Goal: Information Seeking & Learning: Learn about a topic

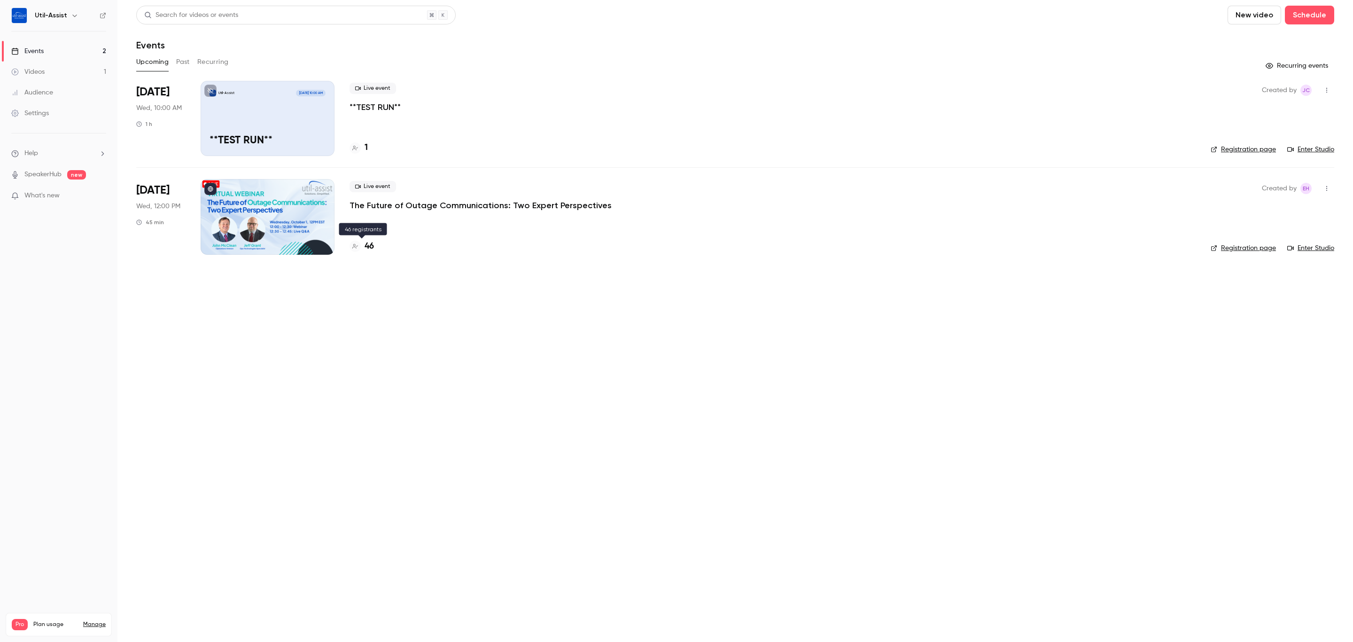
click at [369, 244] on h4 "46" at bounding box center [369, 246] width 9 height 13
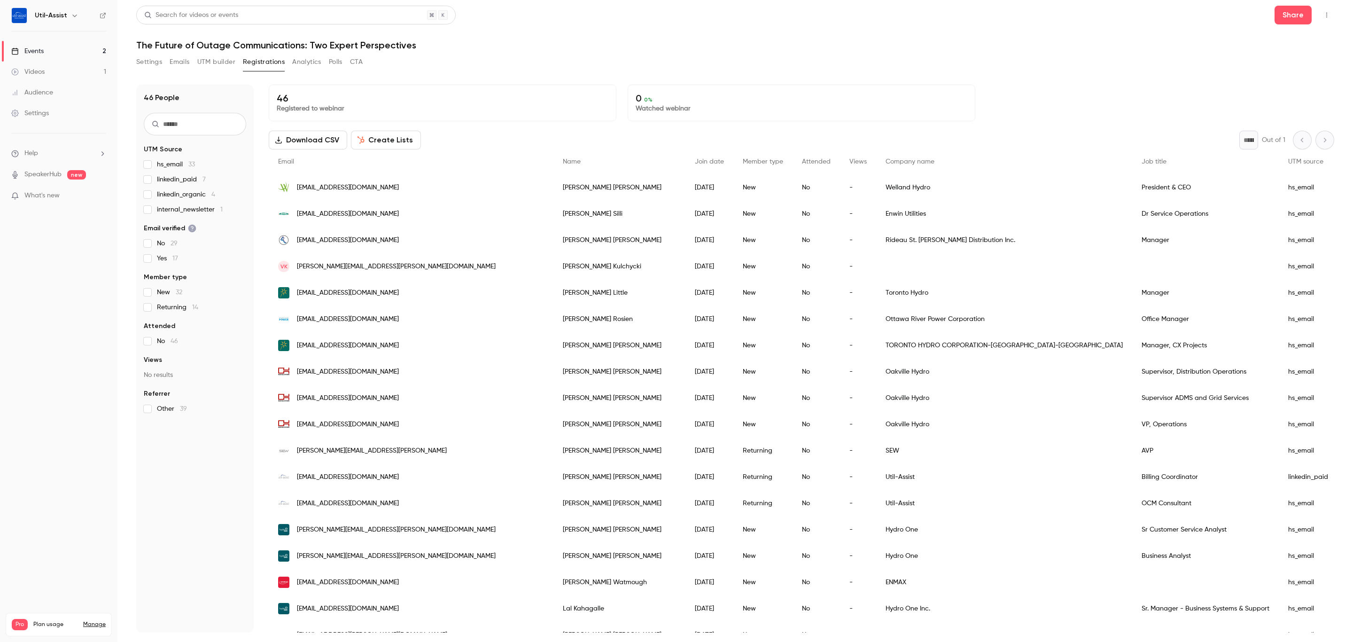
click at [497, 36] on header "Search for videos or events Share The Future of Outage Communications: Two Expe…" at bounding box center [735, 28] width 1198 height 45
click at [34, 54] on div "Events" at bounding box center [27, 51] width 32 height 9
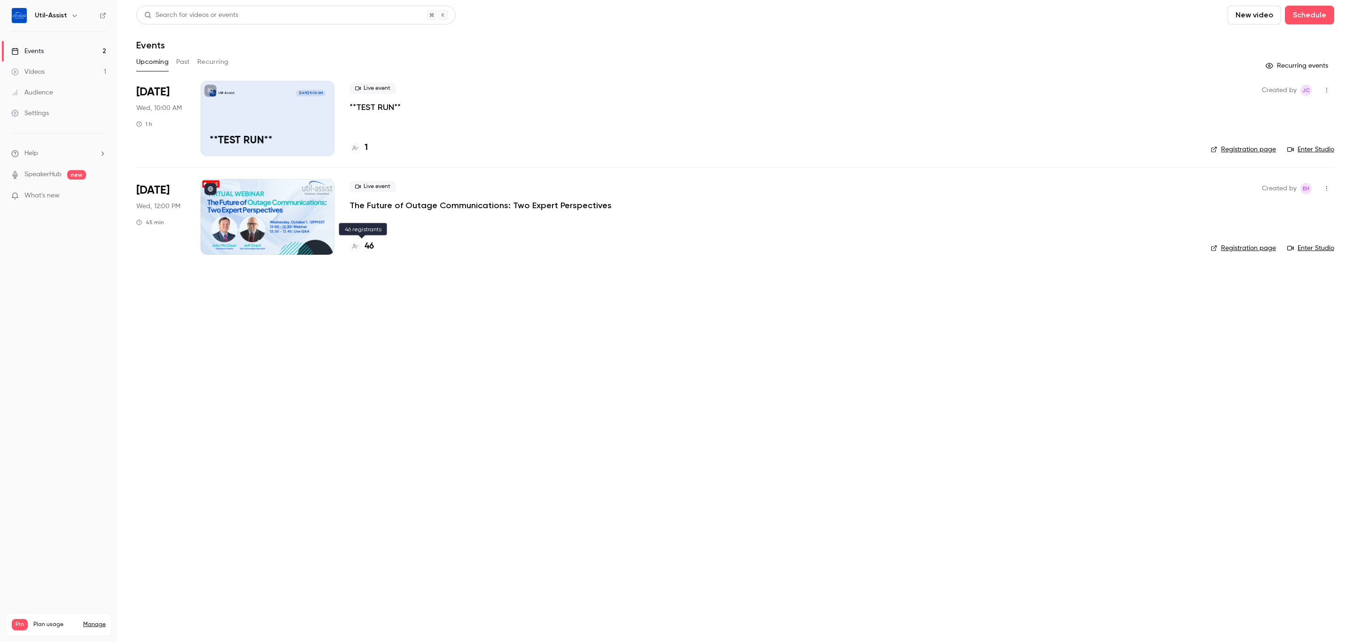
click at [366, 246] on h4 "46" at bounding box center [369, 246] width 9 height 13
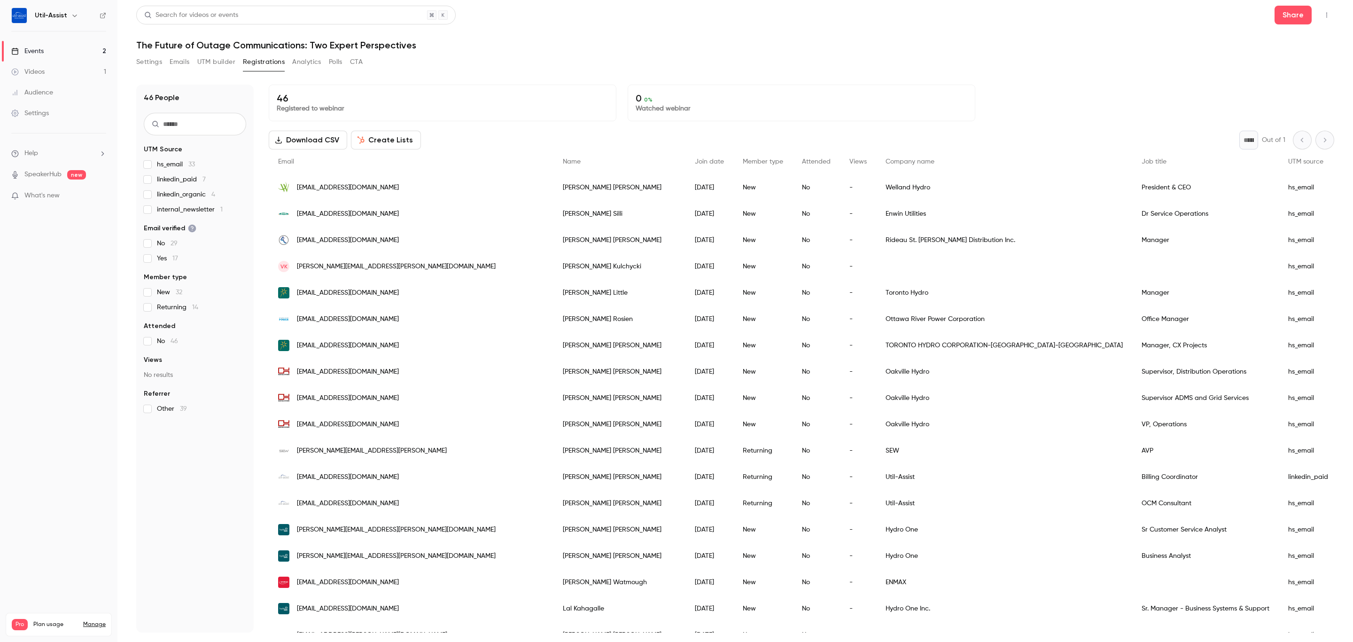
drag, startPoint x: 546, startPoint y: 48, endPoint x: 507, endPoint y: 36, distance: 41.5
click at [544, 48] on h1 "The Future of Outage Communications: Two Expert Perspectives" at bounding box center [735, 44] width 1198 height 11
